Goal: Transaction & Acquisition: Purchase product/service

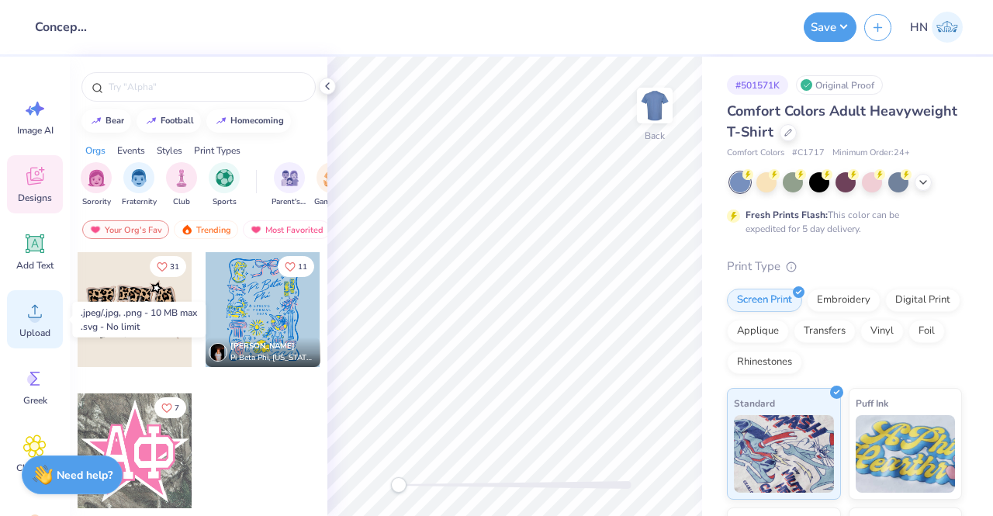
click at [40, 308] on icon at bounding box center [34, 310] width 23 height 23
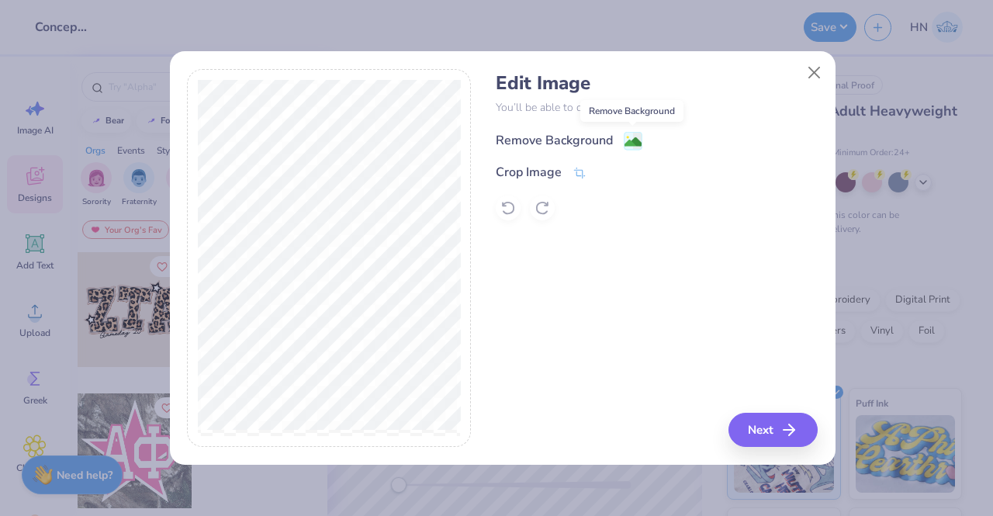
click at [632, 140] on image at bounding box center [632, 141] width 17 height 17
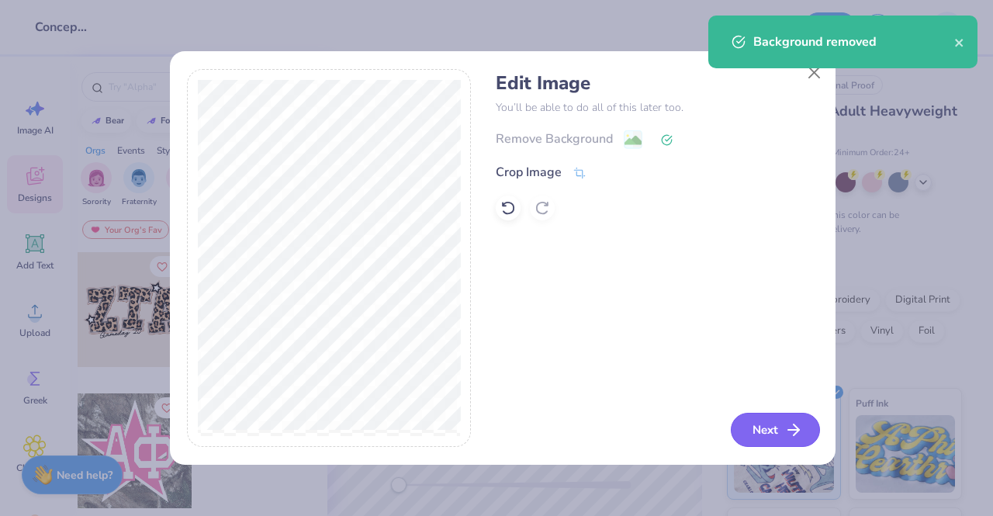
click at [804, 443] on button "Next" at bounding box center [775, 430] width 89 height 34
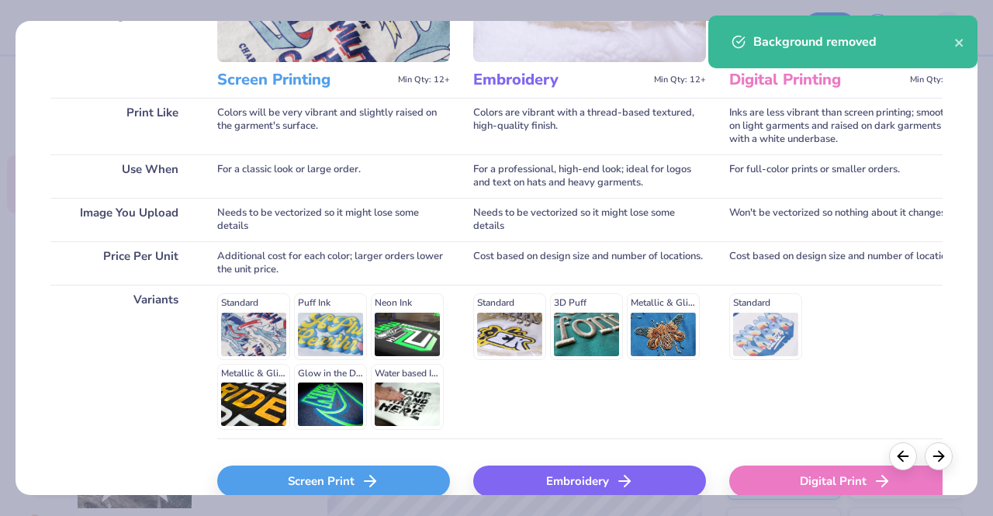
scroll to position [233, 0]
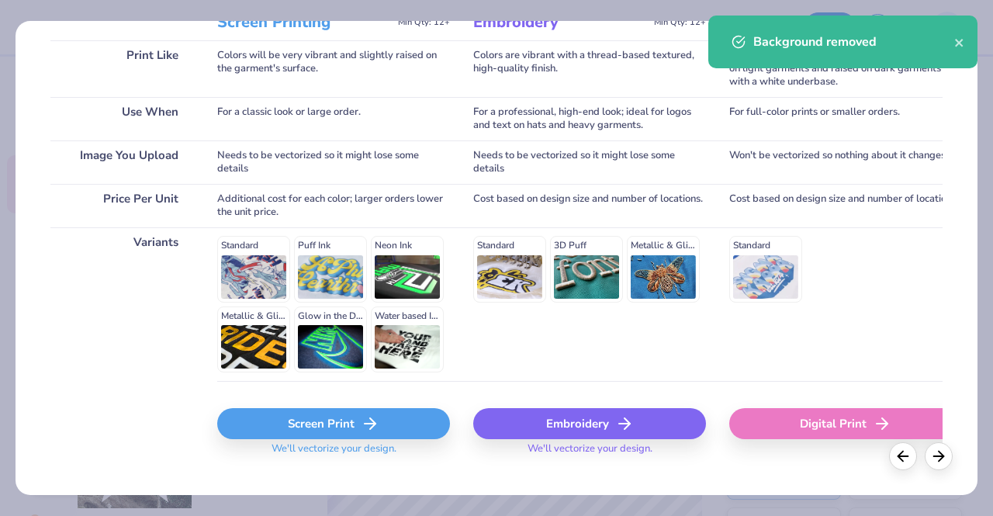
click at [306, 424] on div "Screen Print" at bounding box center [333, 423] width 233 height 31
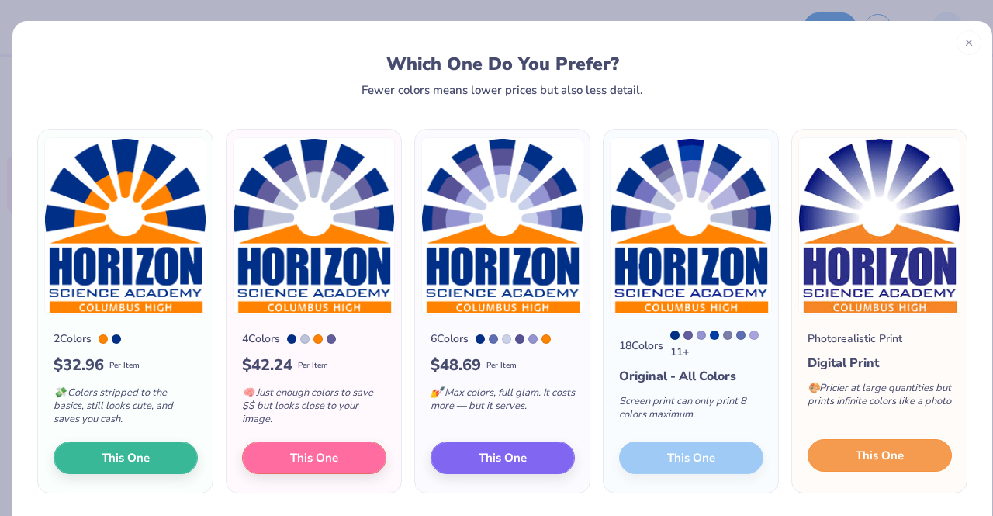
click at [882, 444] on button "This One" at bounding box center [880, 455] width 144 height 33
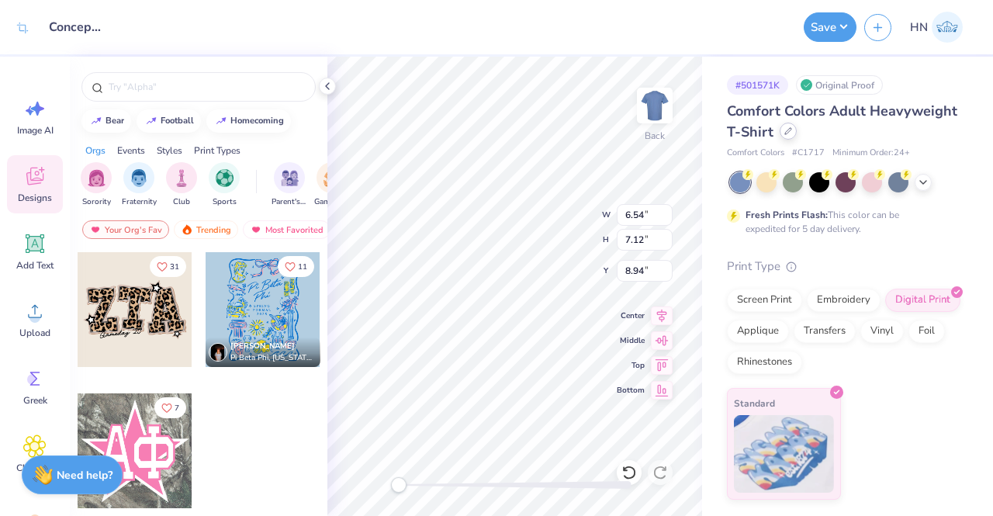
click at [785, 126] on div at bounding box center [788, 131] width 17 height 17
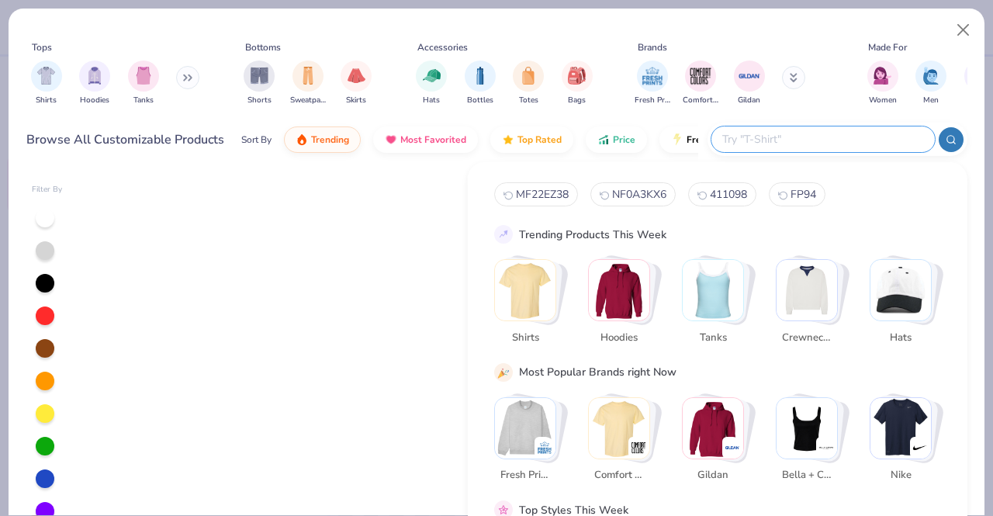
click at [835, 145] on input "text" at bounding box center [822, 139] width 203 height 18
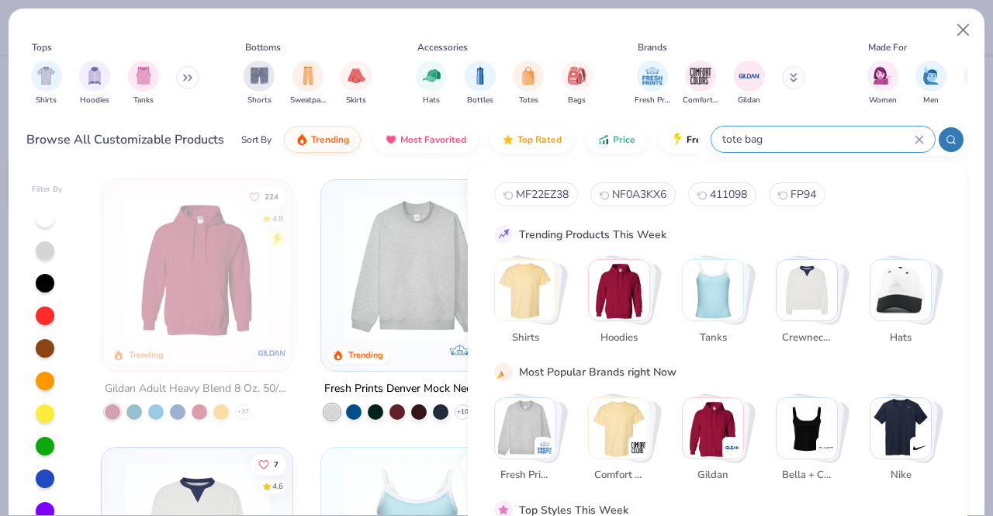
type input "tote bag"
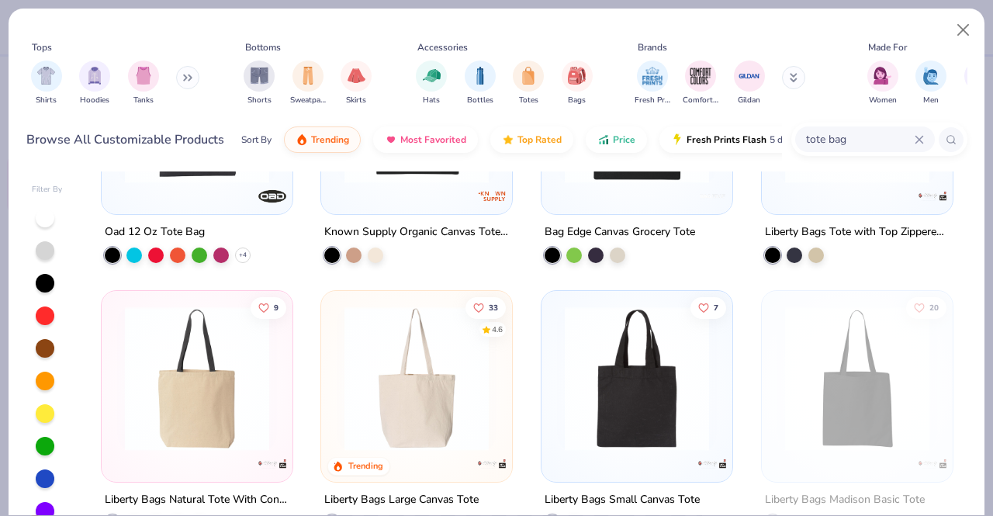
scroll to position [155, 0]
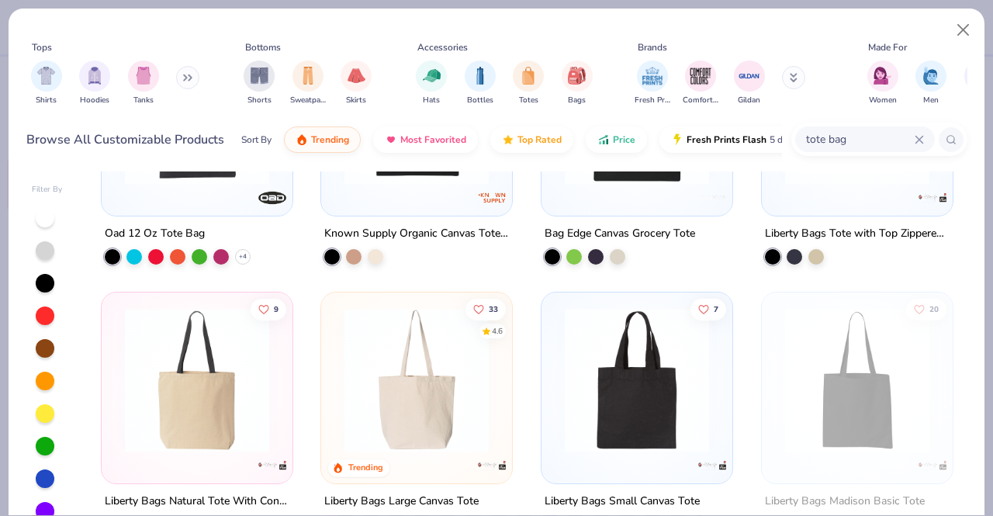
click at [154, 383] on img at bounding box center [197, 380] width 160 height 144
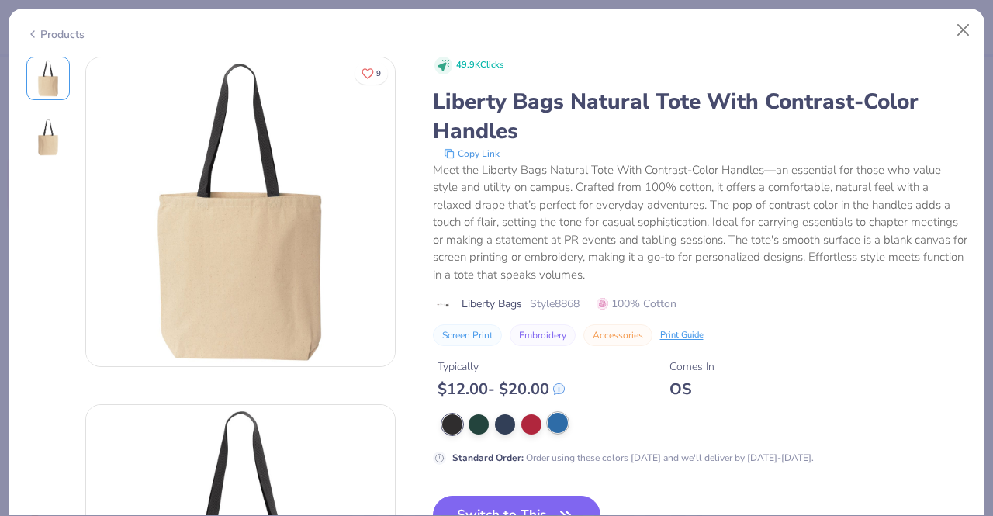
click at [561, 420] on div at bounding box center [558, 423] width 20 height 20
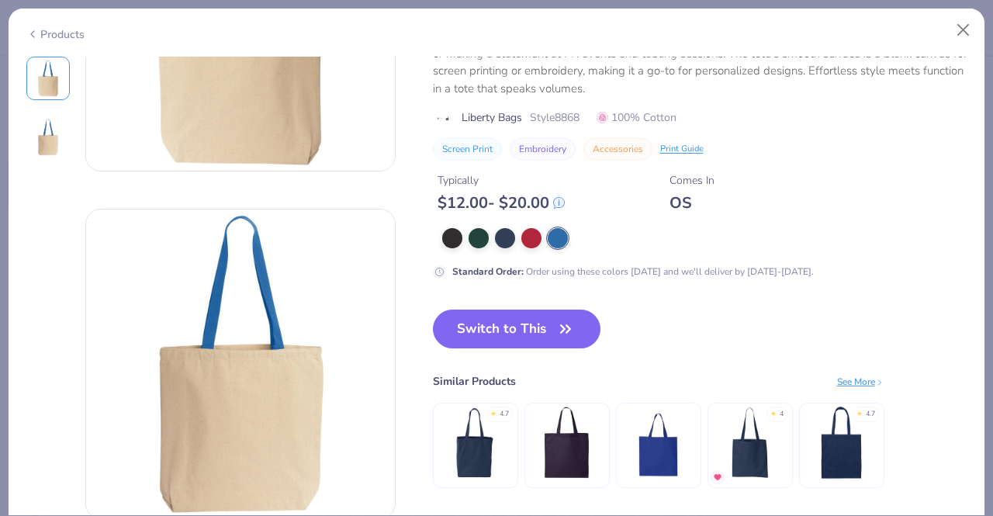
scroll to position [155, 0]
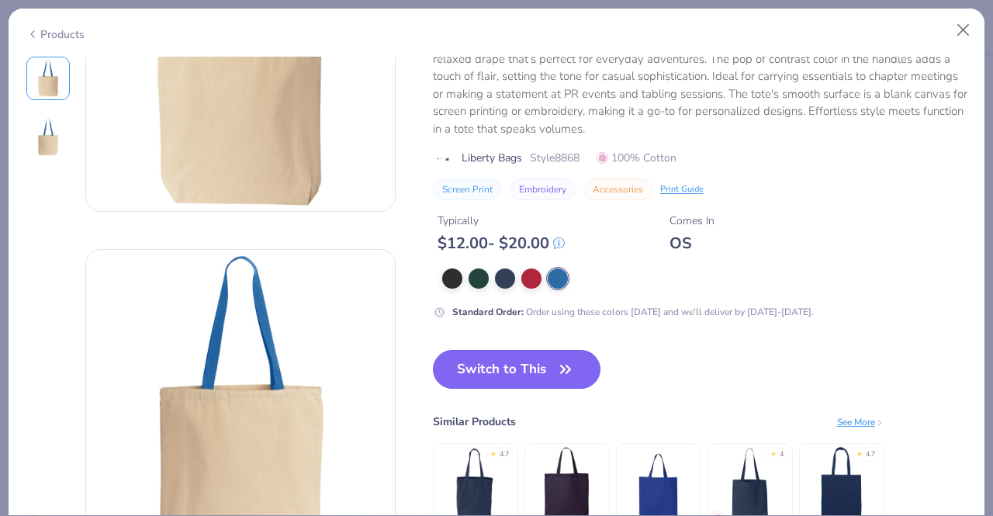
click at [540, 365] on button "Switch to This" at bounding box center [517, 369] width 168 height 39
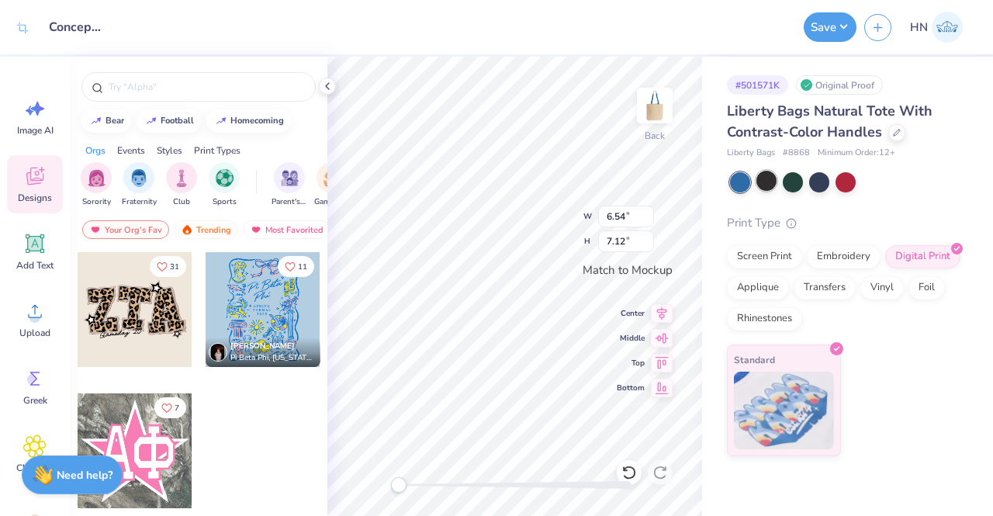
click at [769, 183] on div at bounding box center [766, 181] width 20 height 20
click at [889, 130] on div at bounding box center [896, 131] width 17 height 17
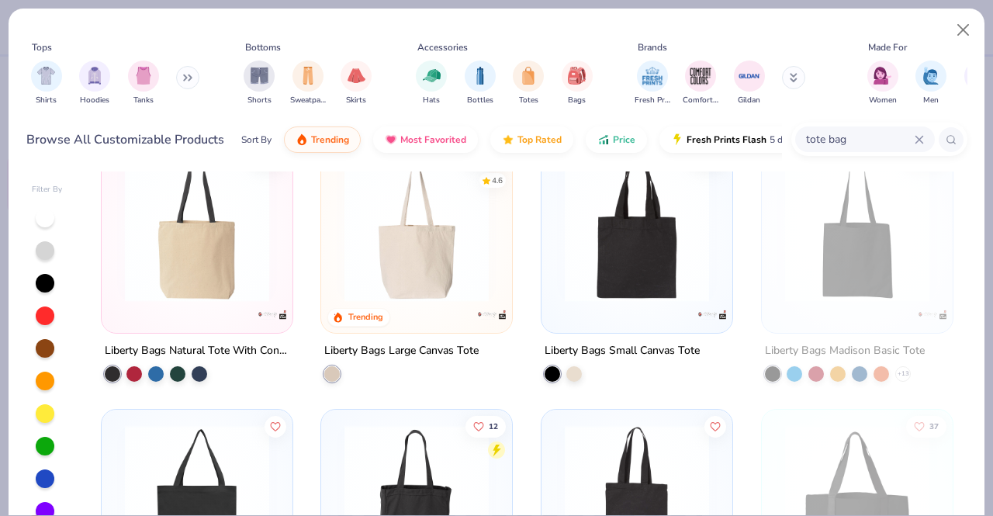
scroll to position [310, 0]
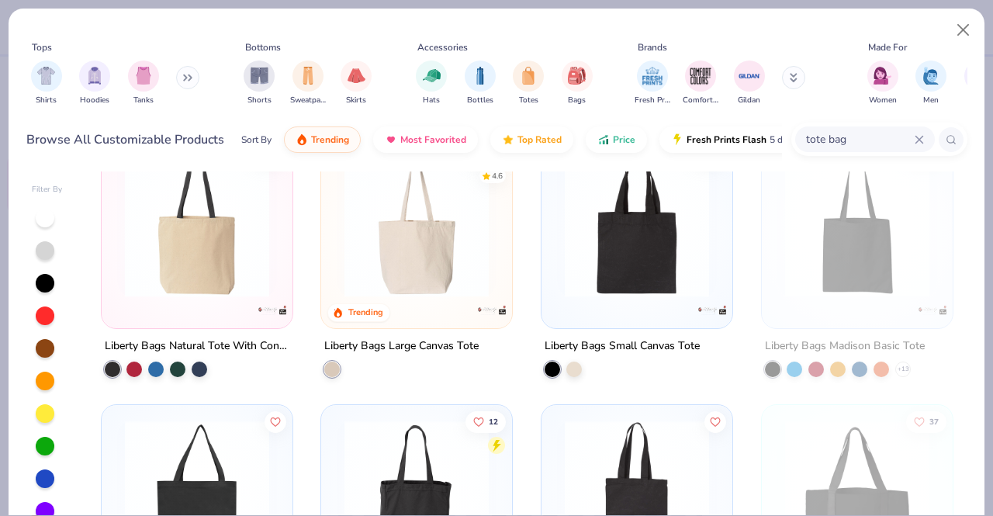
click at [408, 242] on img at bounding box center [417, 225] width 160 height 144
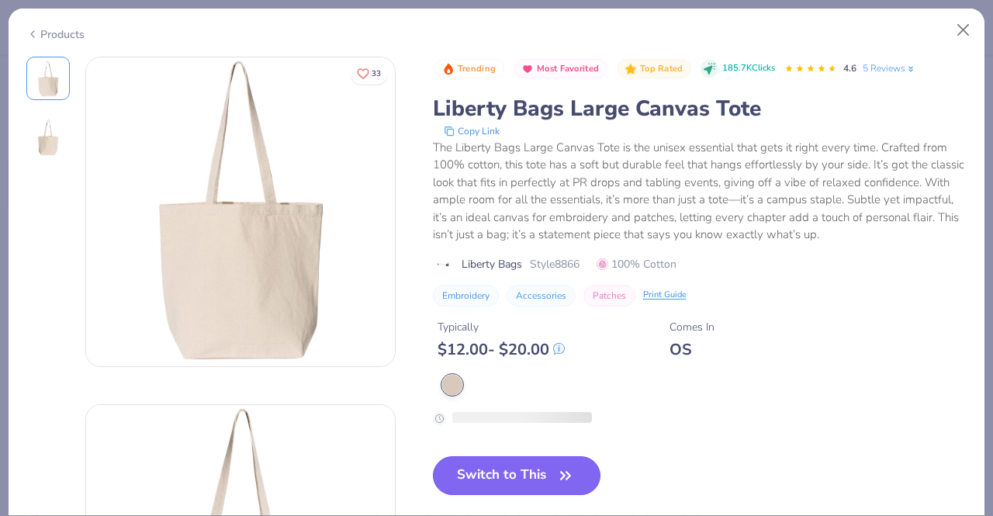
click at [496, 484] on button "Switch to This" at bounding box center [517, 475] width 168 height 39
click at [495, 471] on button "Switch to This" at bounding box center [517, 475] width 168 height 39
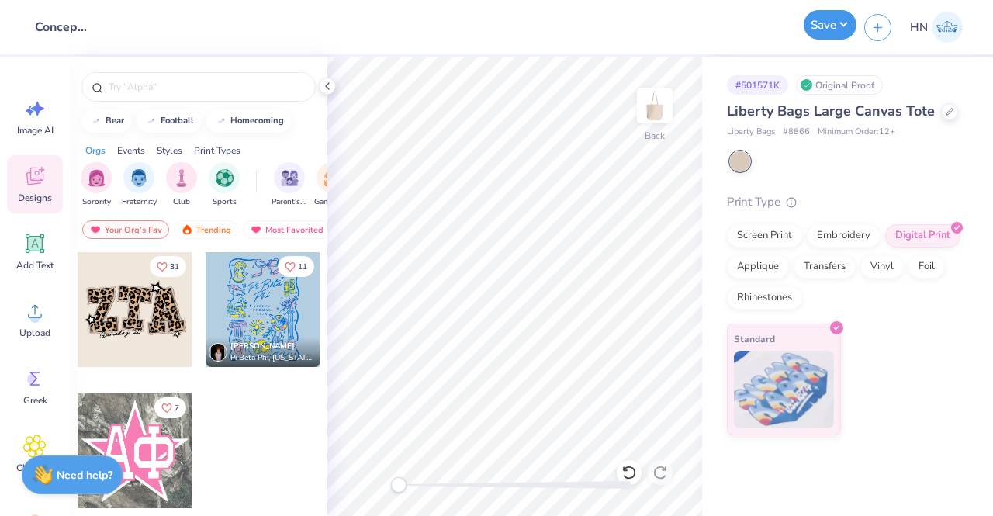
drag, startPoint x: 822, startPoint y: 22, endPoint x: 824, endPoint y: 31, distance: 8.7
click at [822, 24] on button "Save" at bounding box center [830, 24] width 53 height 29
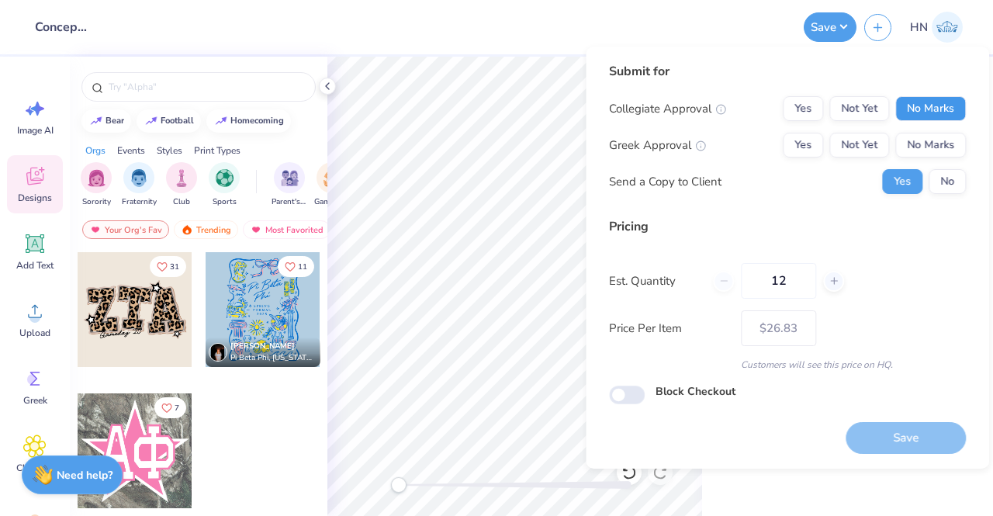
click at [934, 113] on button "No Marks" at bounding box center [930, 108] width 71 height 25
click at [934, 135] on button "No Marks" at bounding box center [930, 145] width 71 height 25
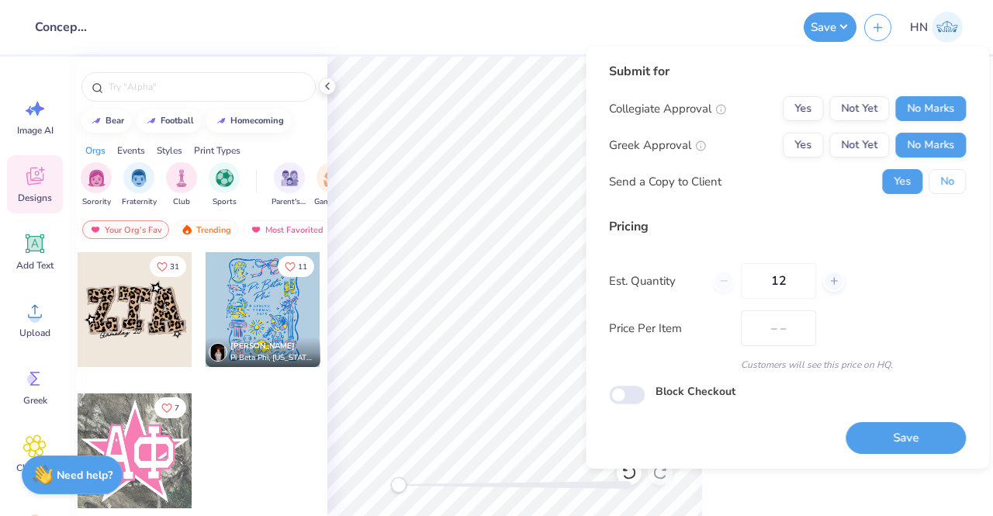
drag, startPoint x: 934, startPoint y: 167, endPoint x: 944, endPoint y: 224, distance: 58.3
click at [937, 179] on button "No" at bounding box center [947, 181] width 37 height 25
click at [922, 426] on button "Save" at bounding box center [906, 438] width 120 height 32
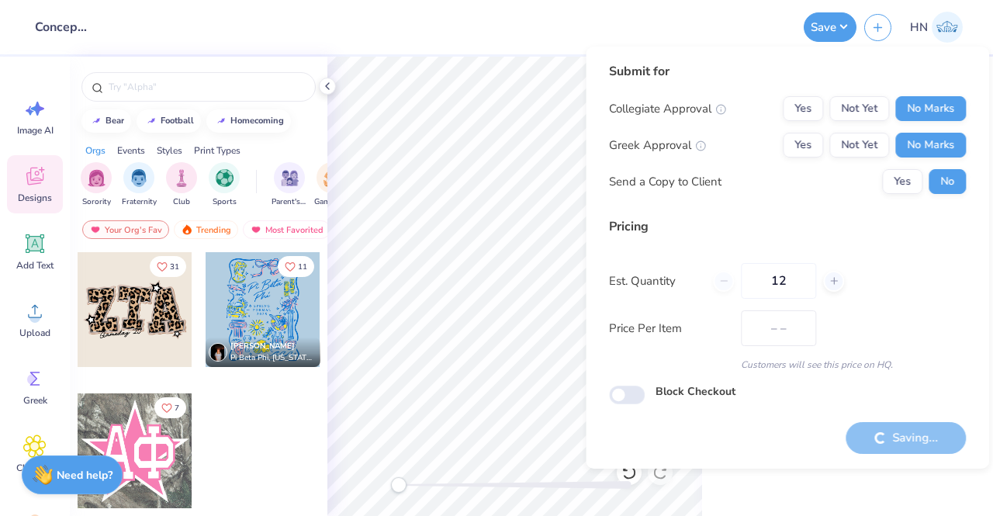
type input "$26.83"
